Goal: Complete application form: Complete application form

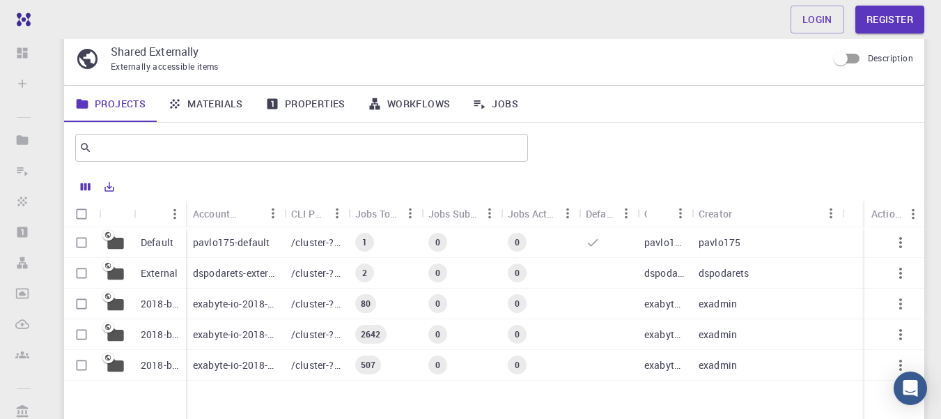
scroll to position [84, 0]
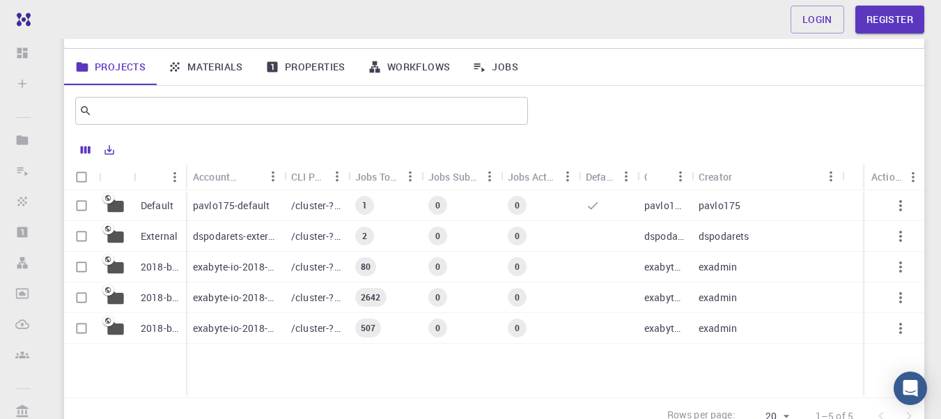
click at [149, 206] on p "Default" at bounding box center [157, 206] width 33 height 14
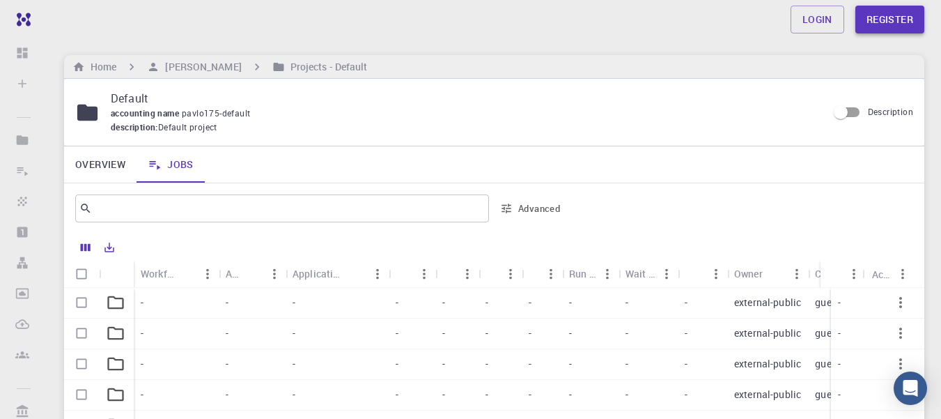
click at [876, 17] on link "Register" at bounding box center [890, 20] width 69 height 28
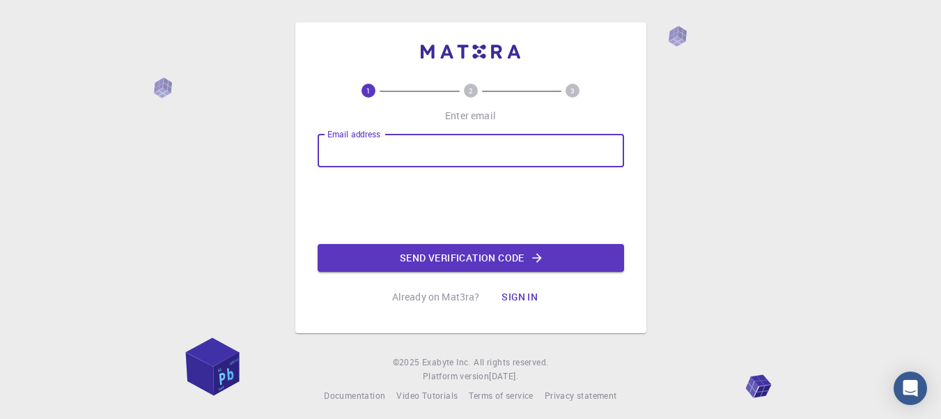
click at [422, 151] on input "Email address" at bounding box center [471, 150] width 307 height 33
type input "[EMAIL_ADDRESS][DOMAIN_NAME]"
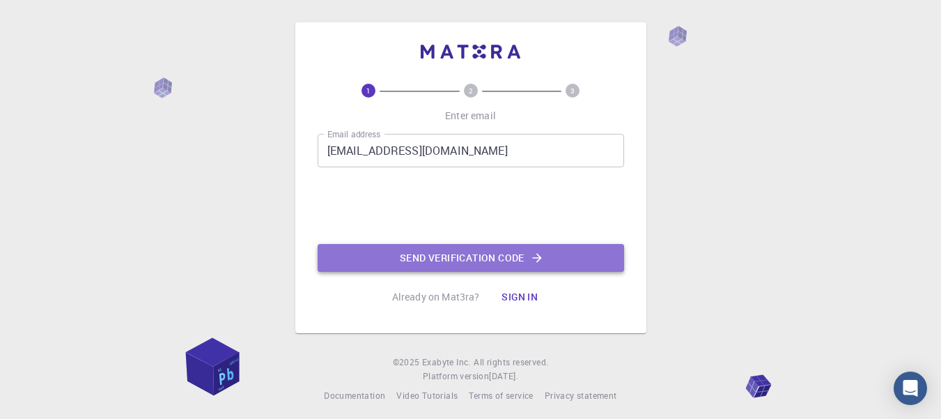
click at [513, 263] on button "Send verification code" at bounding box center [471, 258] width 307 height 28
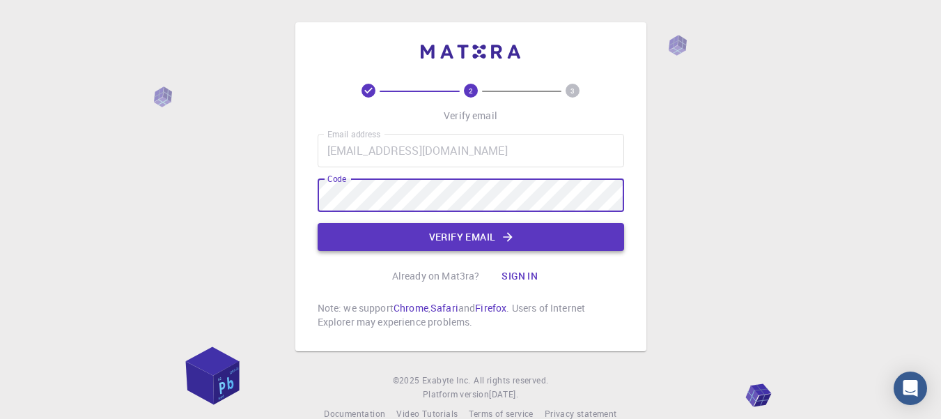
click at [497, 234] on button "Verify email" at bounding box center [471, 237] width 307 height 28
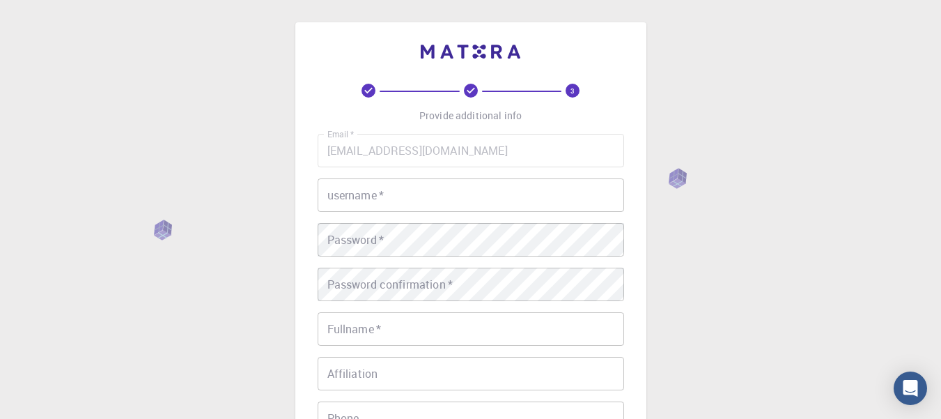
click at [442, 192] on input "username   *" at bounding box center [471, 194] width 307 height 33
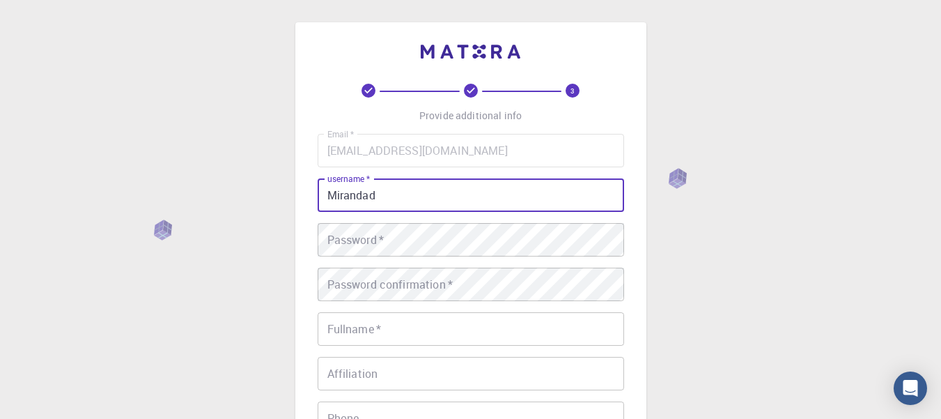
type input "Mirandad"
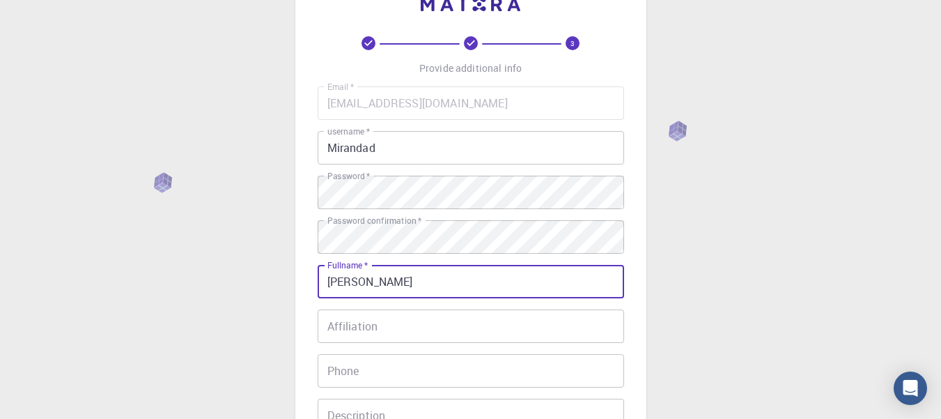
scroll to position [84, 0]
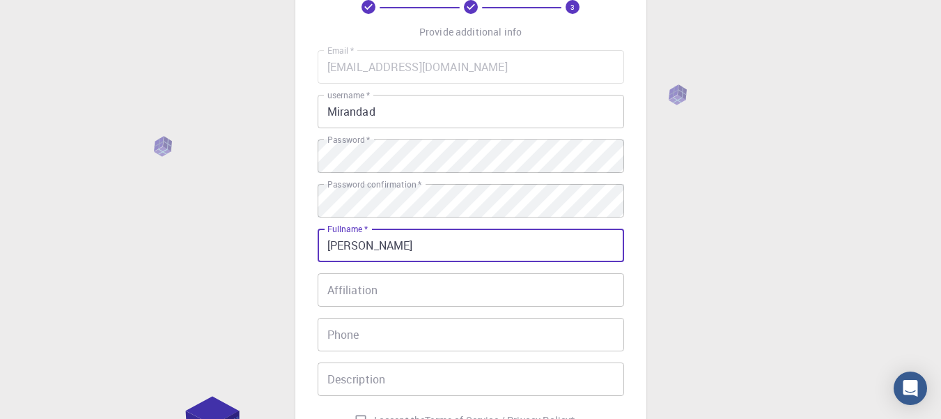
type input "[PERSON_NAME]"
click at [455, 297] on input "Affiliation" at bounding box center [471, 289] width 307 height 33
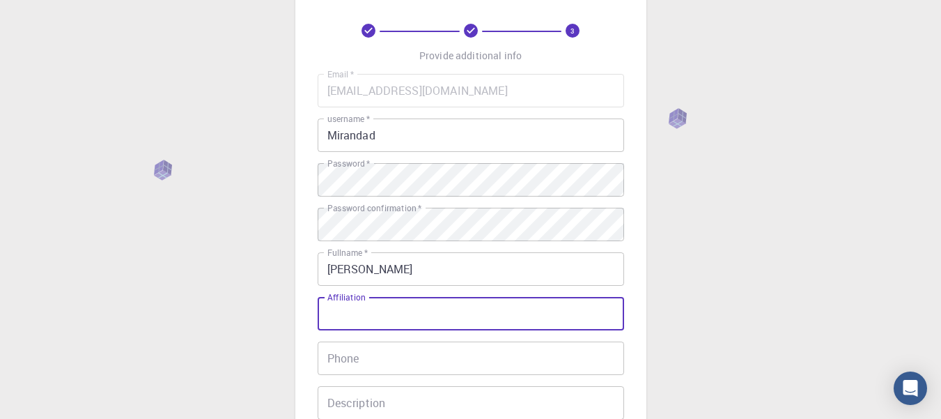
scroll to position [167, 0]
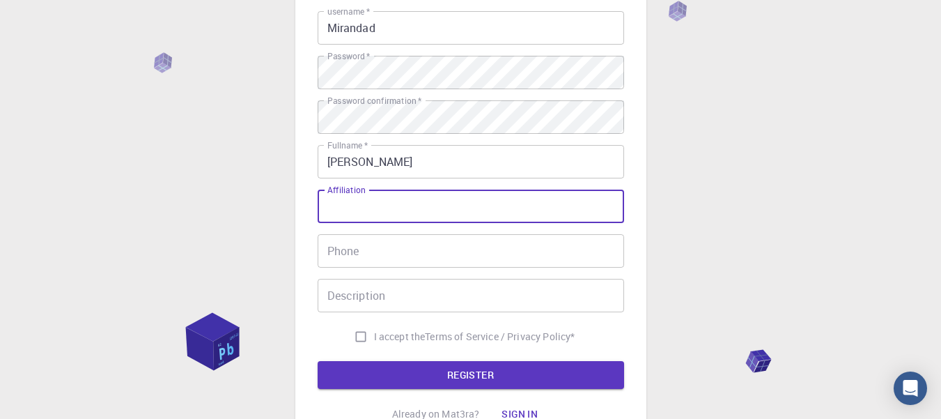
click at [426, 209] on input "Affiliation" at bounding box center [471, 206] width 307 height 33
click at [408, 247] on input "Phone" at bounding box center [471, 250] width 307 height 33
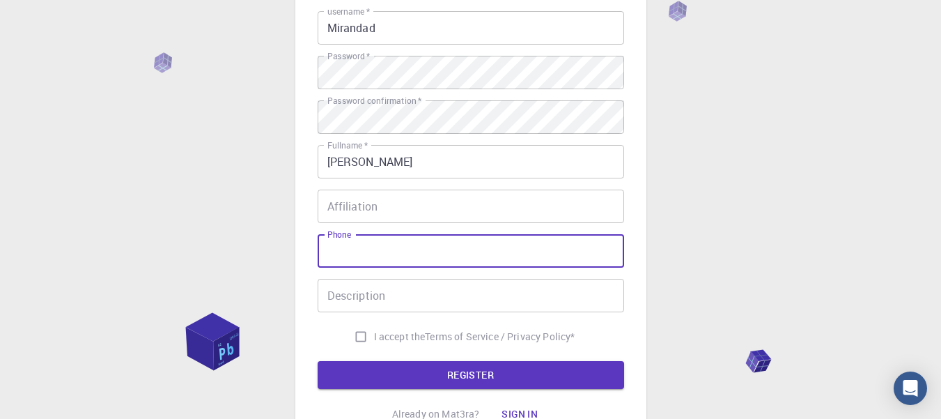
type input "01 492 144 9662"
click at [481, 300] on input "Description" at bounding box center [471, 295] width 307 height 33
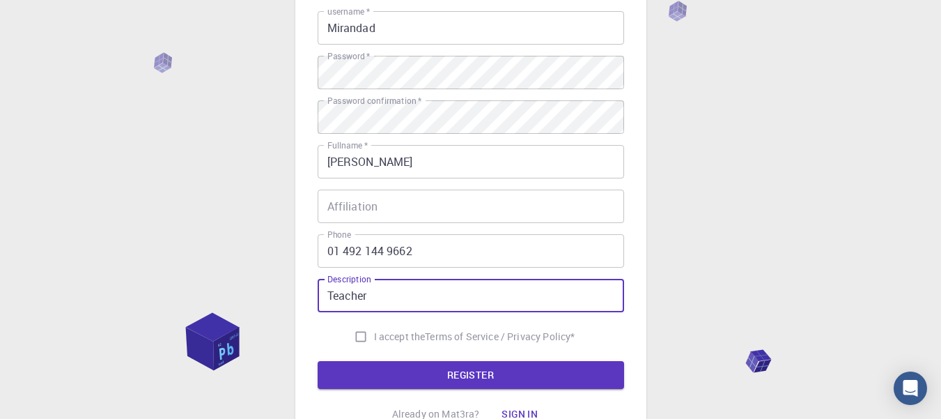
type input "Teacher"
click at [356, 338] on input "I accept the Terms of Service / Privacy Policy *" at bounding box center [361, 336] width 26 height 26
checkbox input "true"
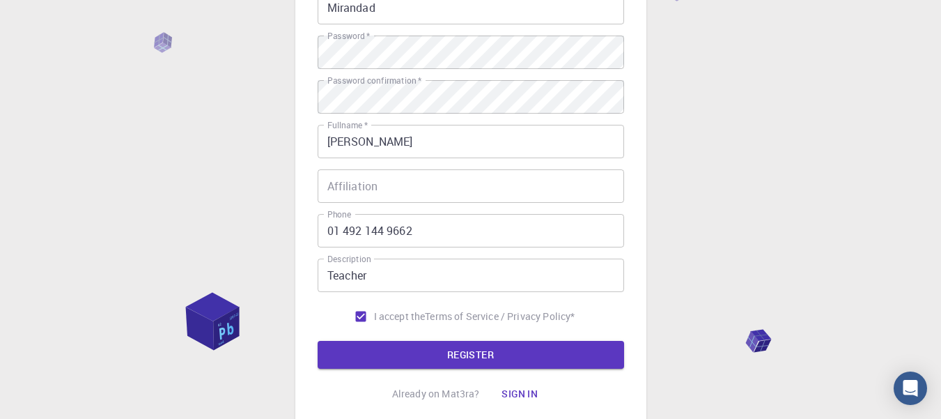
scroll to position [251, 0]
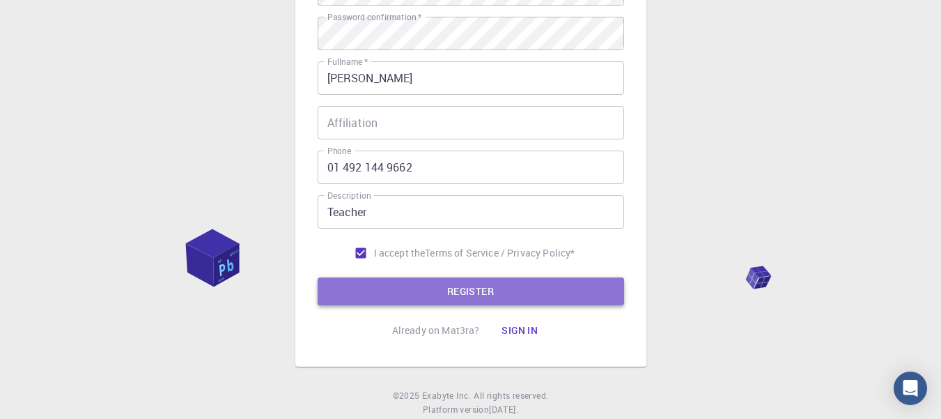
click at [488, 292] on button "REGISTER" at bounding box center [471, 291] width 307 height 28
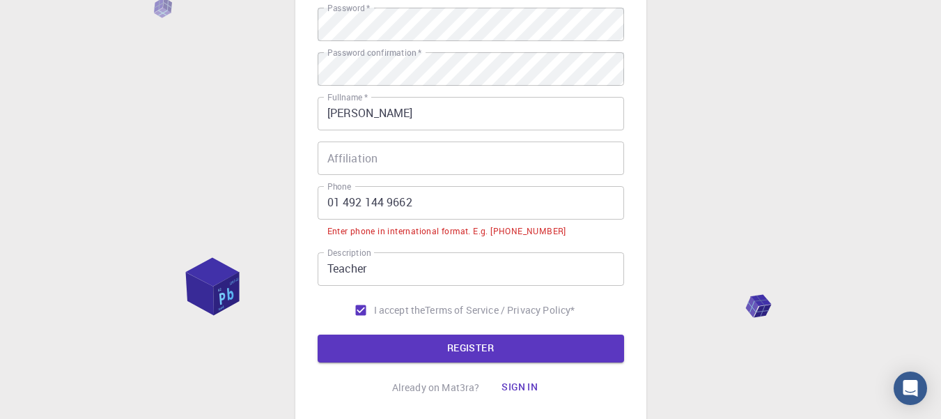
scroll to position [286, 0]
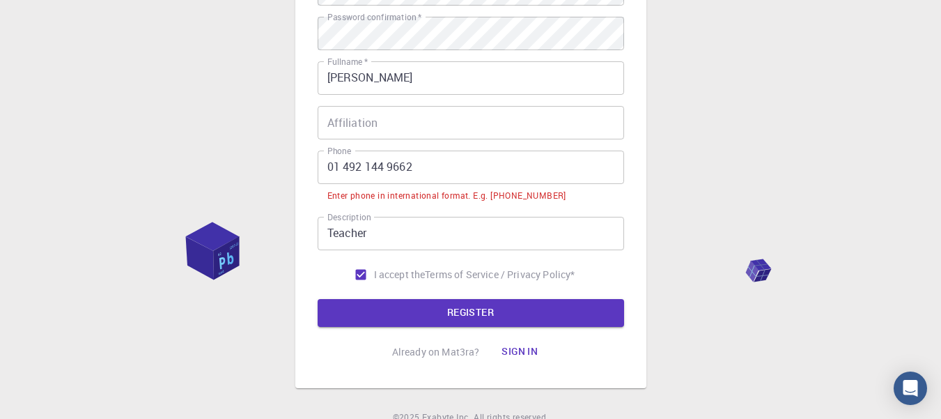
click at [330, 166] on input "01 492 144 9662" at bounding box center [471, 166] width 307 height 33
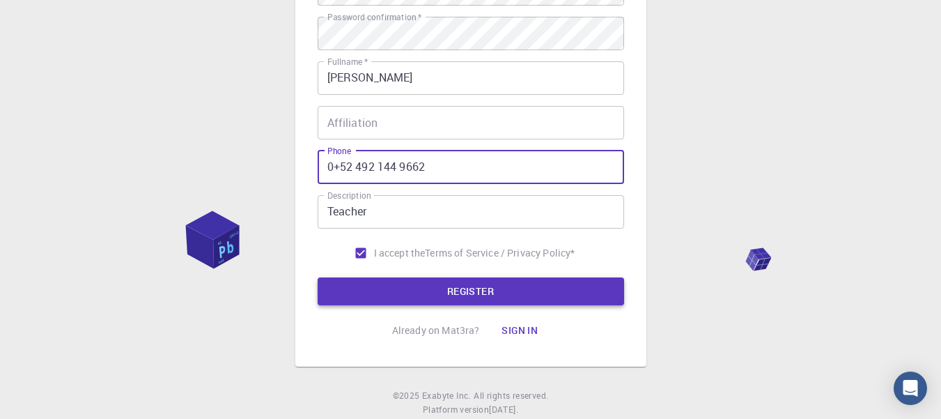
click at [485, 302] on button "REGISTER" at bounding box center [471, 291] width 307 height 28
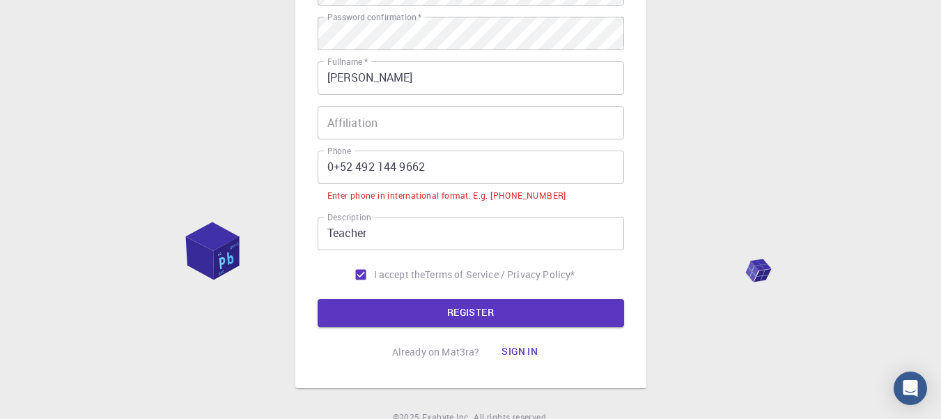
click at [332, 163] on input "0+52 492 144 9662" at bounding box center [471, 166] width 307 height 33
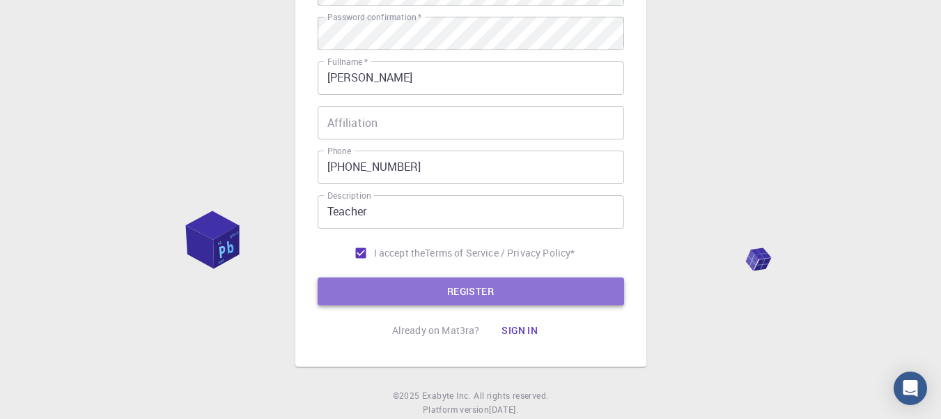
click at [456, 292] on button "REGISTER" at bounding box center [471, 291] width 307 height 28
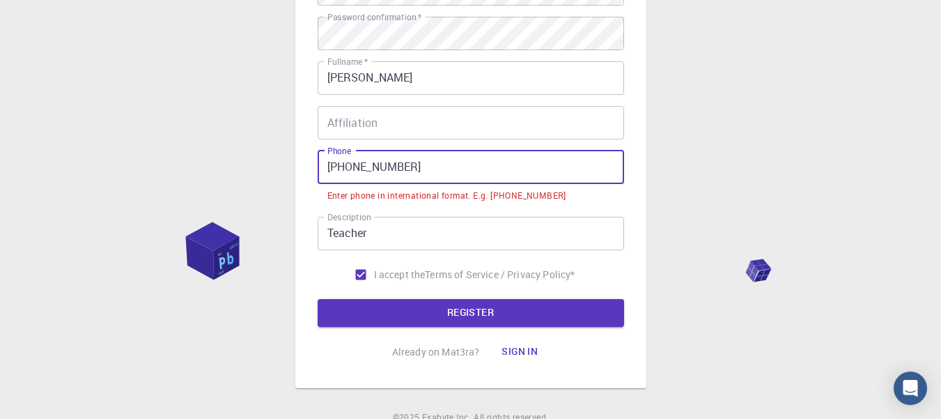
click at [348, 166] on input "[PHONE_NUMBER]" at bounding box center [471, 166] width 307 height 33
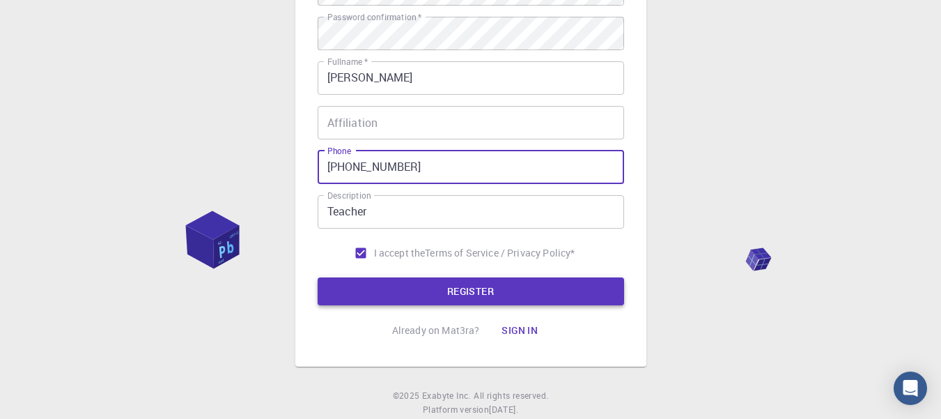
click at [543, 292] on button "REGISTER" at bounding box center [471, 291] width 307 height 28
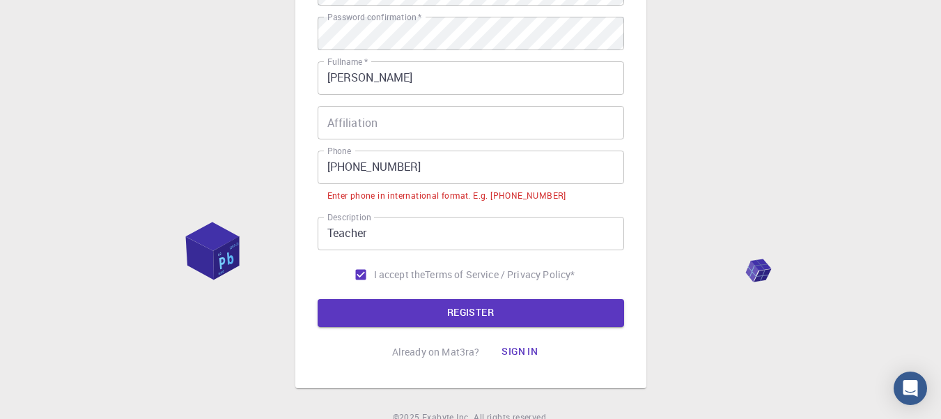
click at [358, 162] on input "[PHONE_NUMBER]" at bounding box center [471, 166] width 307 height 33
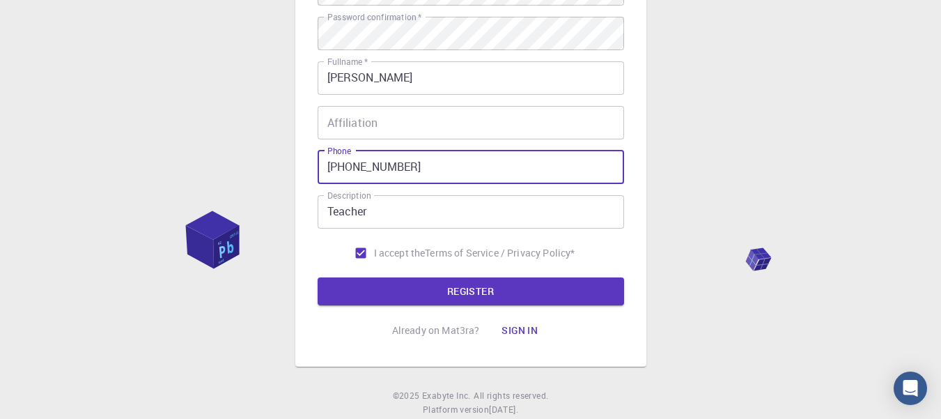
click at [385, 286] on button "REGISTER" at bounding box center [471, 291] width 307 height 28
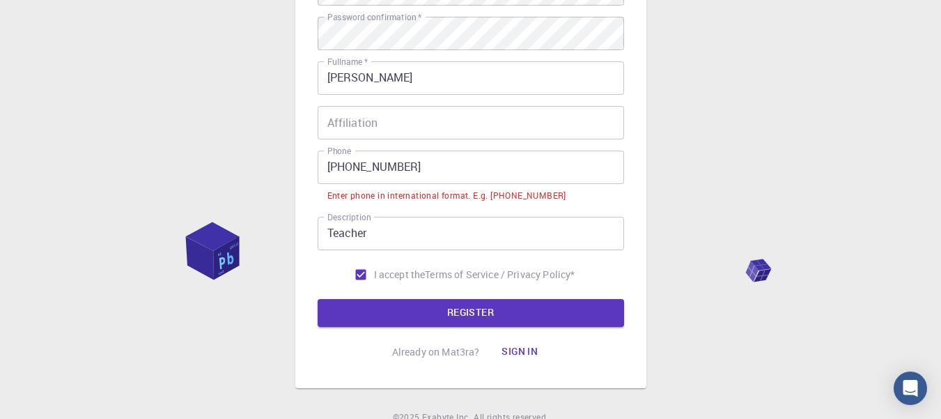
click at [369, 171] on input "[PHONE_NUMBER]" at bounding box center [471, 166] width 307 height 33
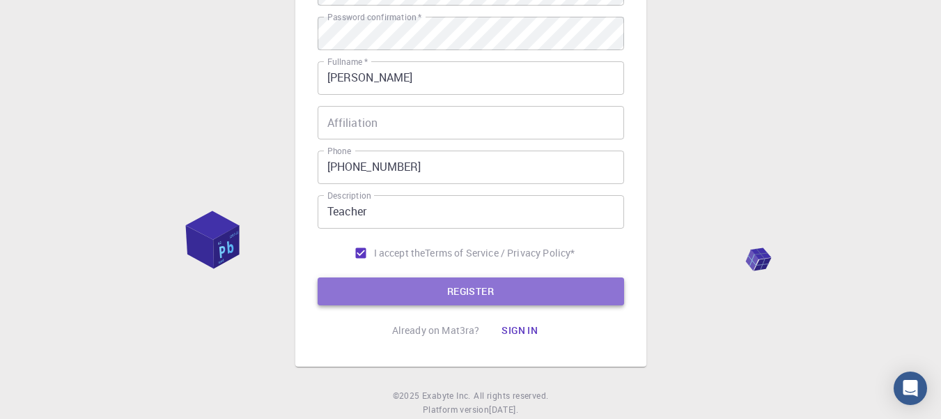
click at [403, 294] on button "REGISTER" at bounding box center [471, 291] width 307 height 28
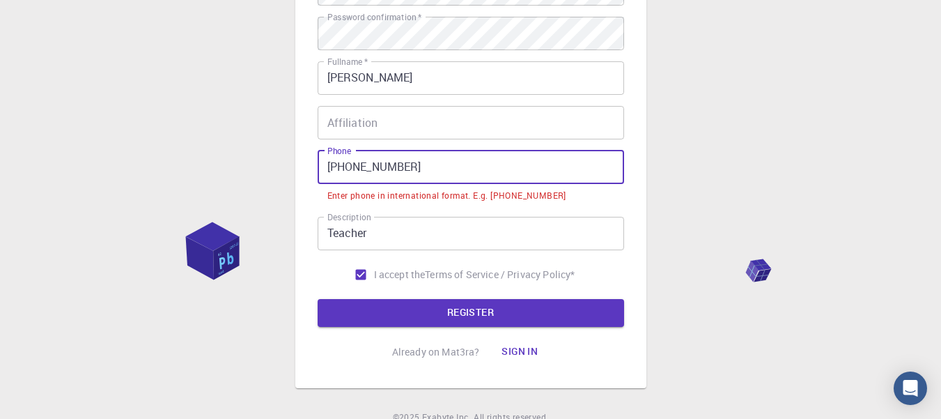
click at [336, 164] on input "[PHONE_NUMBER]" at bounding box center [471, 166] width 307 height 33
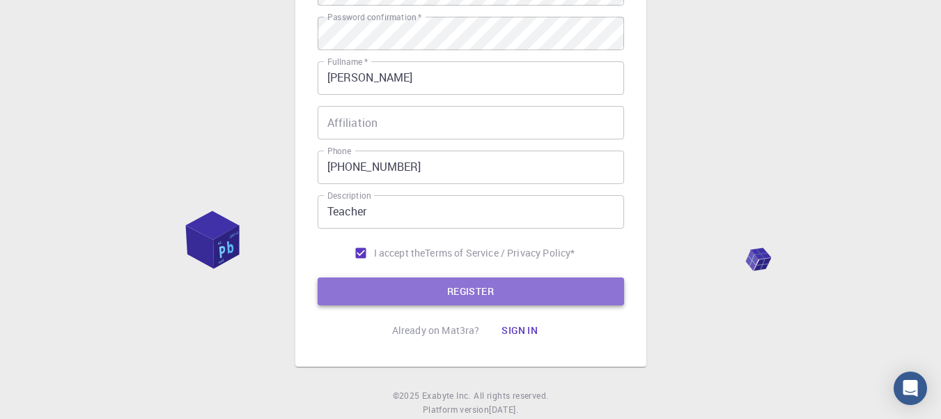
click at [400, 283] on button "REGISTER" at bounding box center [471, 291] width 307 height 28
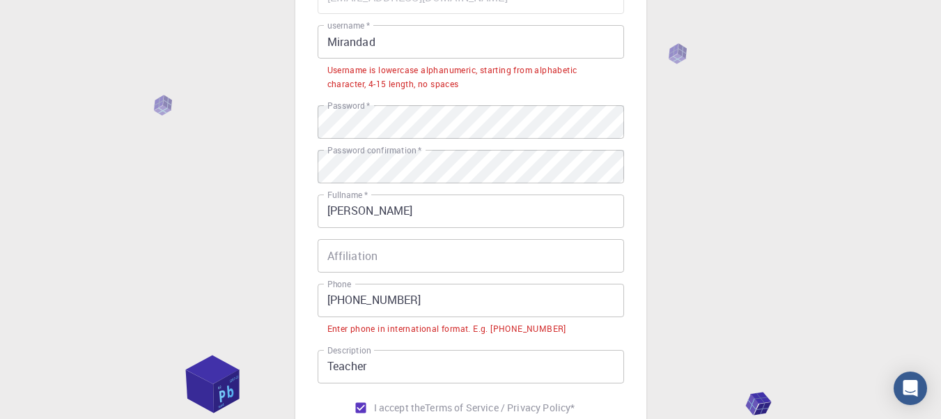
scroll to position [251, 0]
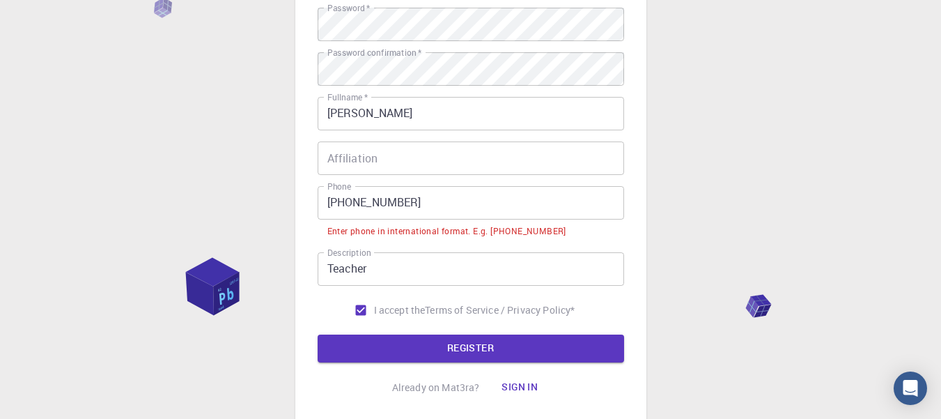
click at [339, 202] on input "[PHONE_NUMBER]" at bounding box center [471, 202] width 307 height 33
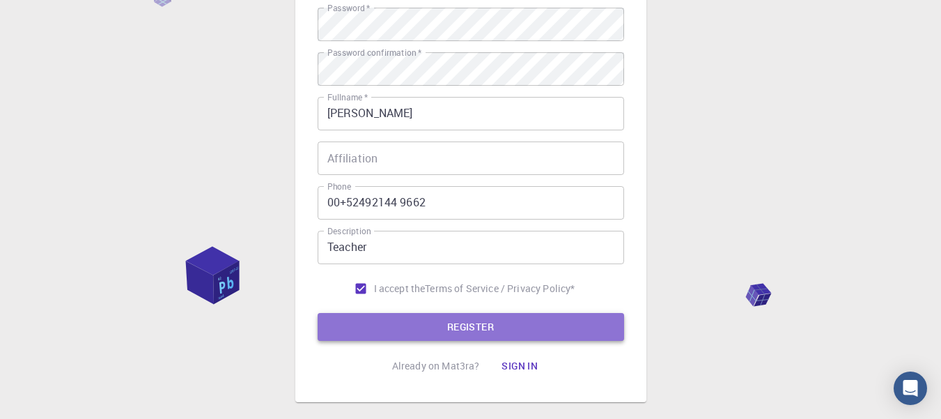
click at [417, 332] on button "REGISTER" at bounding box center [471, 327] width 307 height 28
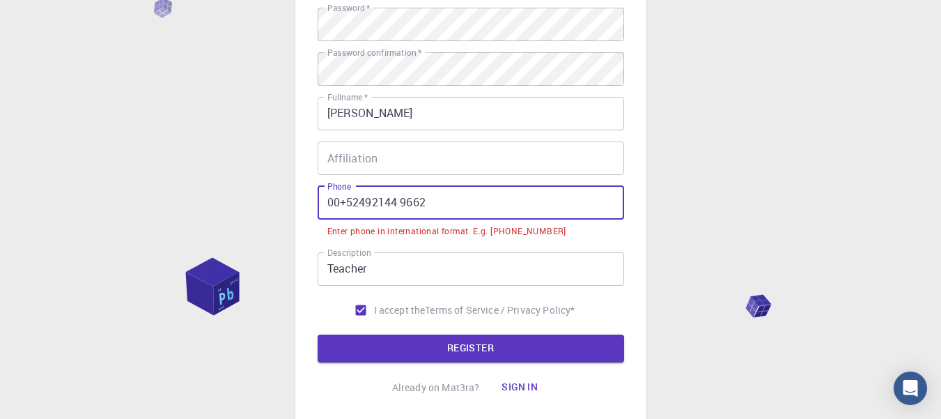
click at [348, 201] on input "00+52492144 9662" at bounding box center [471, 202] width 307 height 33
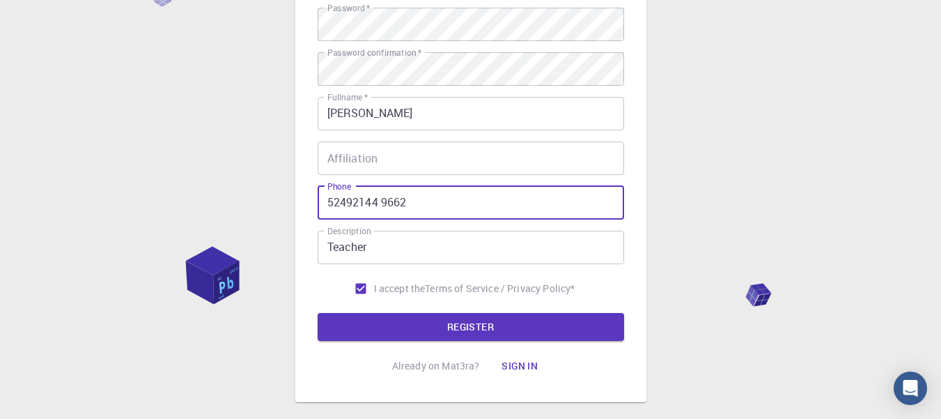
click at [318, 313] on button "REGISTER" at bounding box center [471, 327] width 307 height 28
click at [350, 320] on button "REGISTER" at bounding box center [471, 327] width 307 height 28
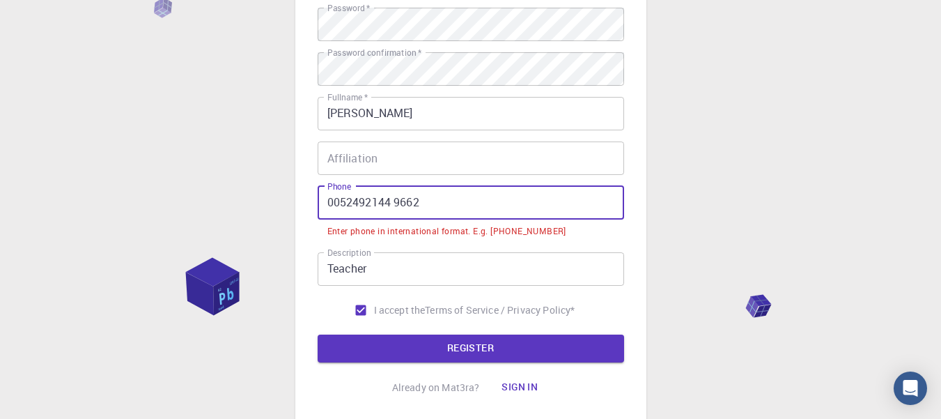
drag, startPoint x: 354, startPoint y: 202, endPoint x: 444, endPoint y: 206, distance: 89.9
click at [444, 206] on input "0052492144 9662" at bounding box center [471, 202] width 307 height 33
click at [441, 204] on input "0052492144 9662" at bounding box center [471, 202] width 307 height 33
click at [334, 206] on input "0052492144 9662" at bounding box center [471, 202] width 307 height 33
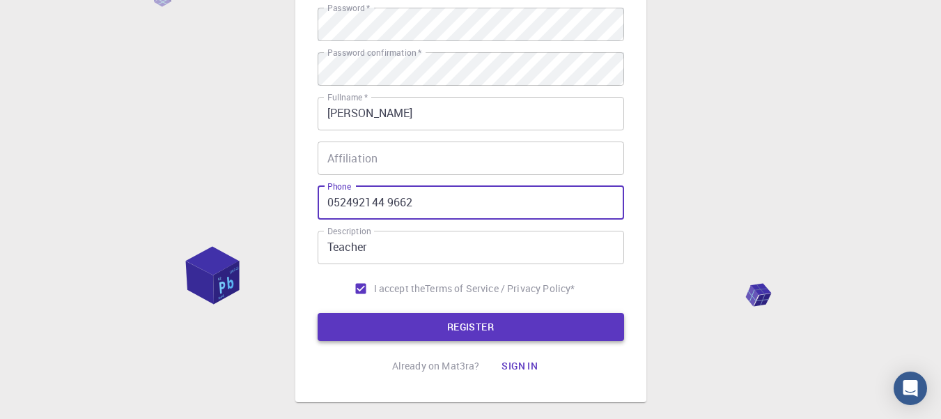
click at [395, 330] on button "REGISTER" at bounding box center [471, 327] width 307 height 28
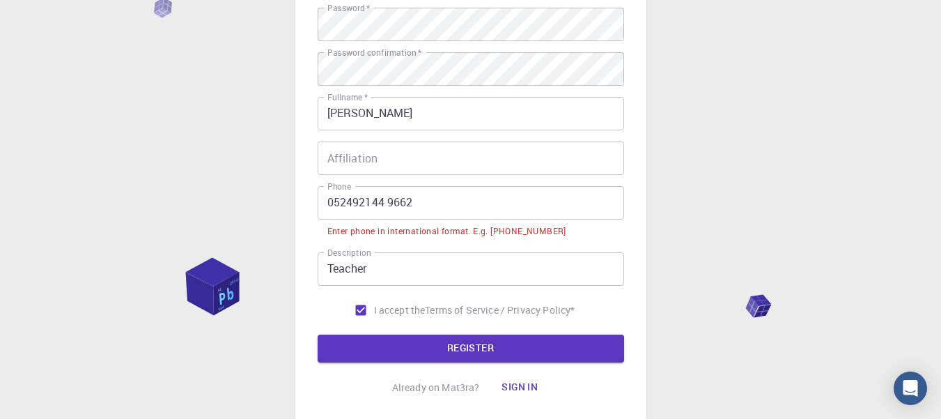
click at [434, 207] on input "052492144 9662" at bounding box center [471, 202] width 307 height 33
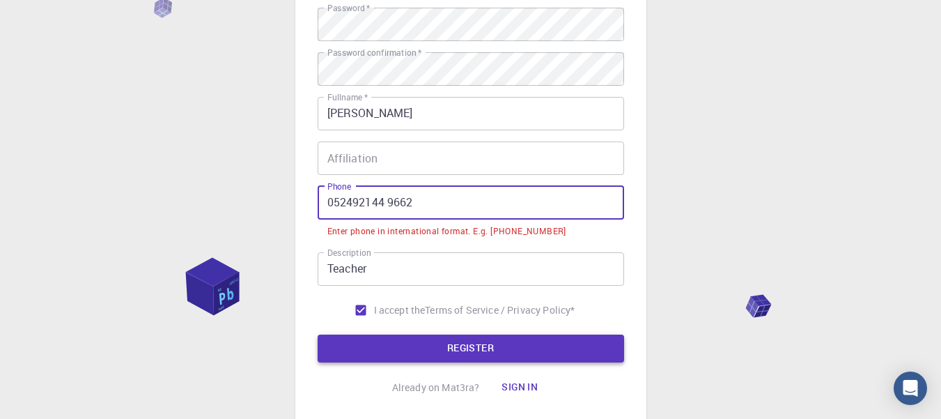
click at [462, 357] on button "REGISTER" at bounding box center [471, 348] width 307 height 28
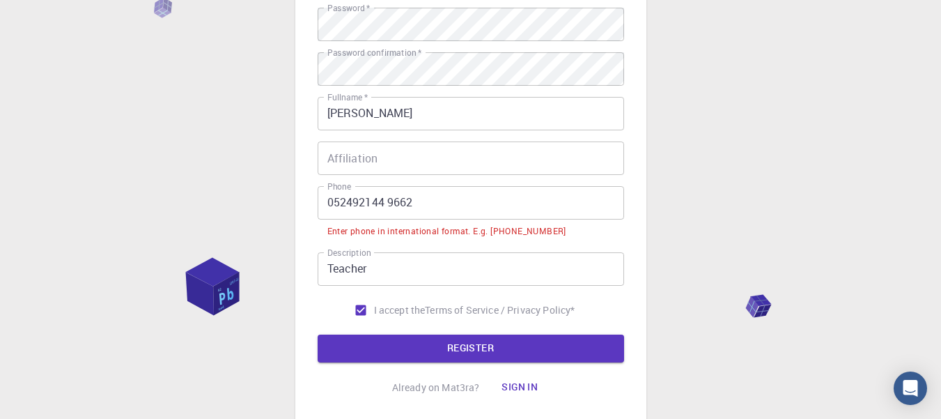
click at [326, 207] on input "052492144 9662" at bounding box center [471, 202] width 307 height 33
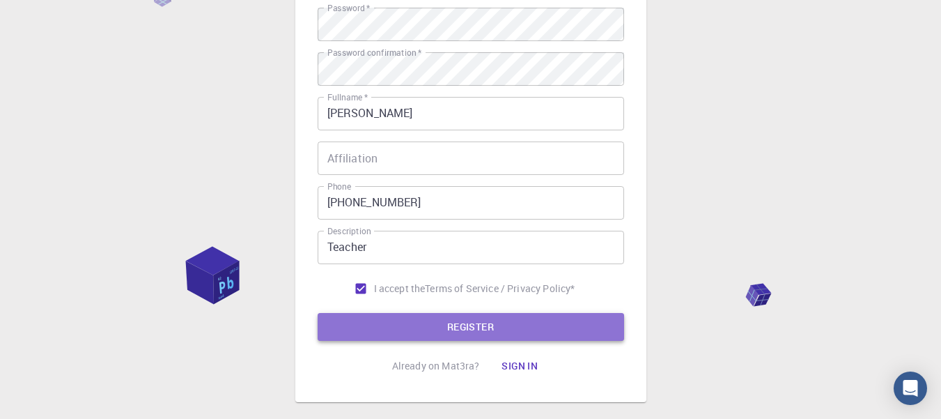
click at [457, 332] on button "REGISTER" at bounding box center [471, 327] width 307 height 28
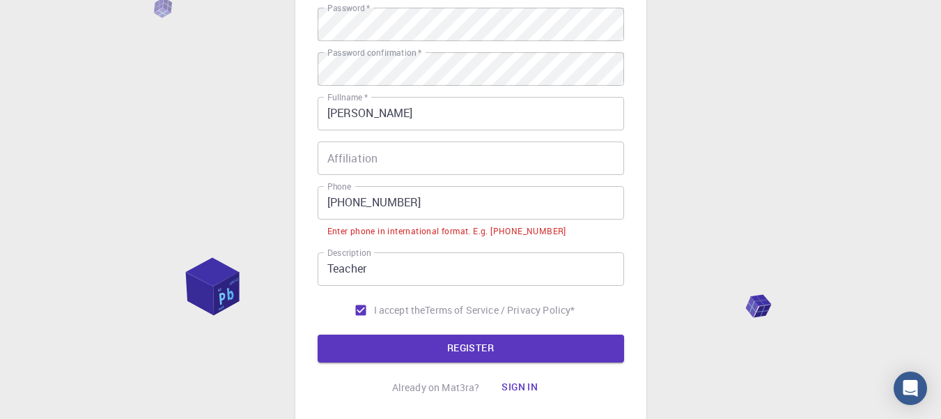
click at [339, 203] on input "[PHONE_NUMBER]" at bounding box center [471, 202] width 307 height 33
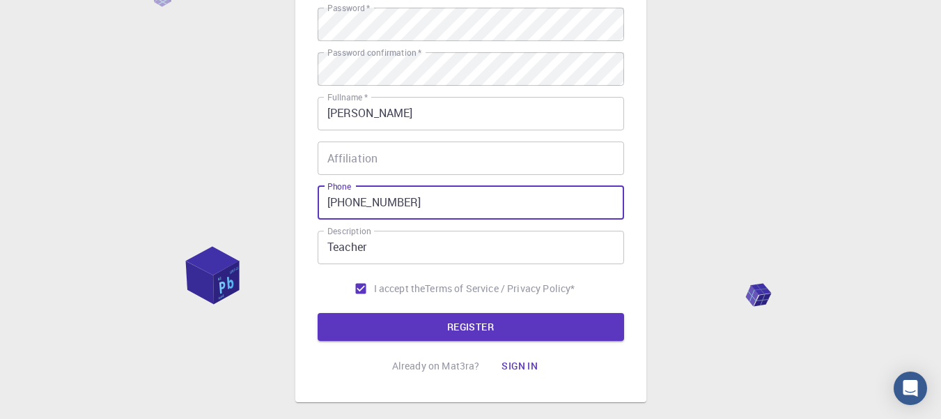
type input "[PHONE_NUMBER]"
click at [318, 313] on button "REGISTER" at bounding box center [471, 327] width 307 height 28
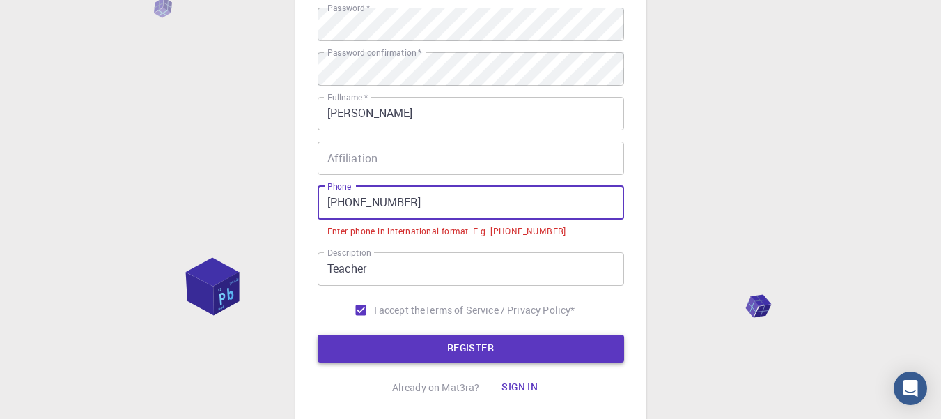
click at [387, 342] on button "REGISTER" at bounding box center [471, 348] width 307 height 28
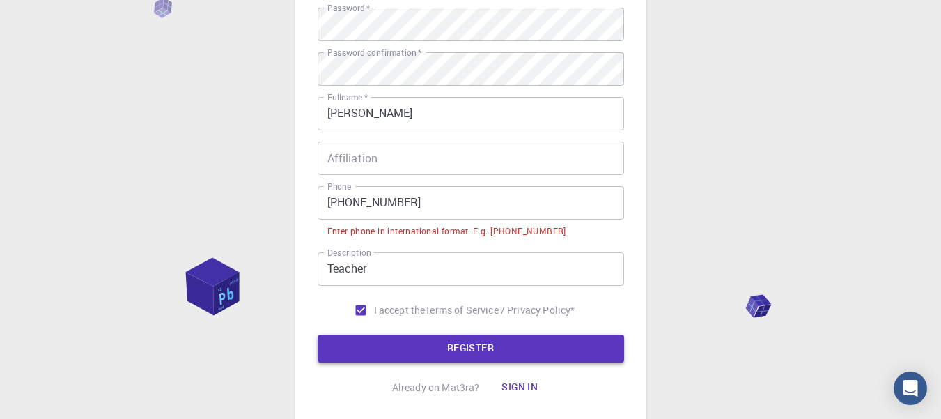
click at [387, 342] on button "REGISTER" at bounding box center [471, 348] width 307 height 28
click at [526, 391] on button "Sign in" at bounding box center [519, 387] width 59 height 28
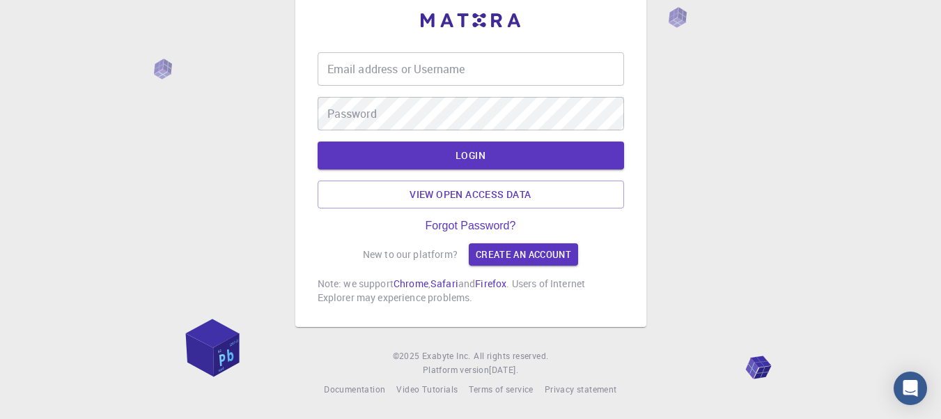
scroll to position [82, 0]
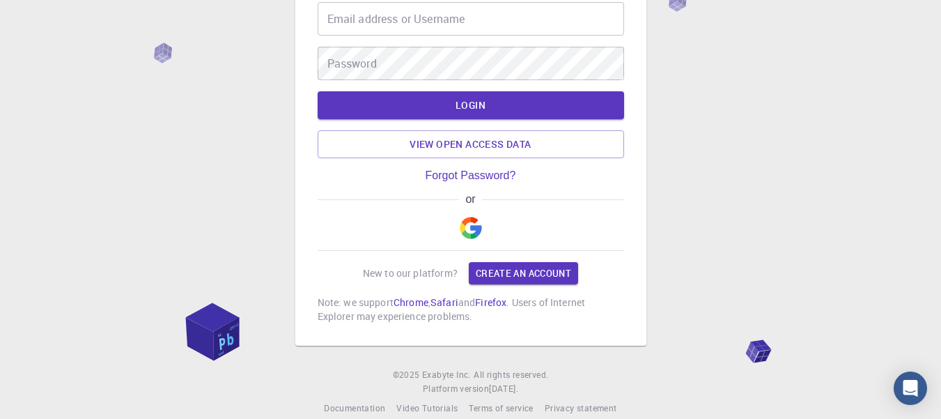
type input "Mirandad"
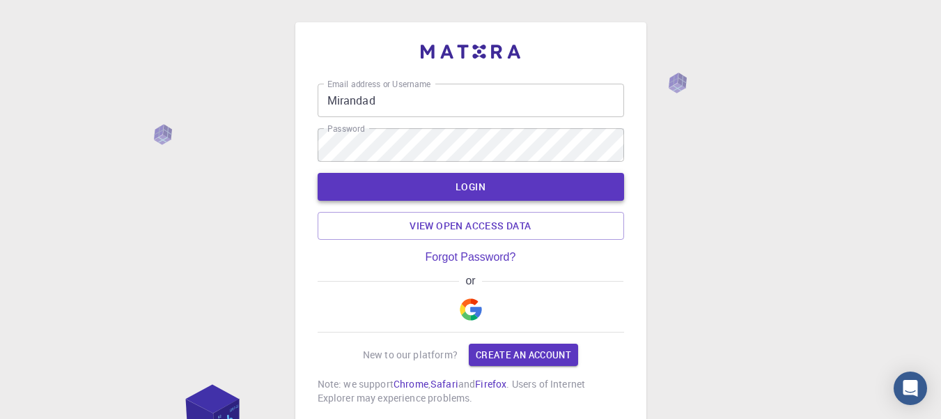
click at [488, 185] on button "LOGIN" at bounding box center [471, 187] width 307 height 28
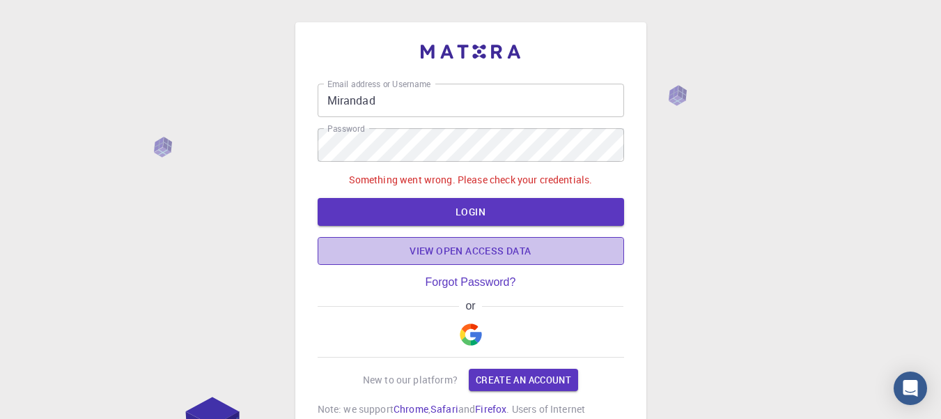
click at [515, 254] on link "View open access data" at bounding box center [471, 251] width 307 height 28
